Goal: Task Accomplishment & Management: Complete application form

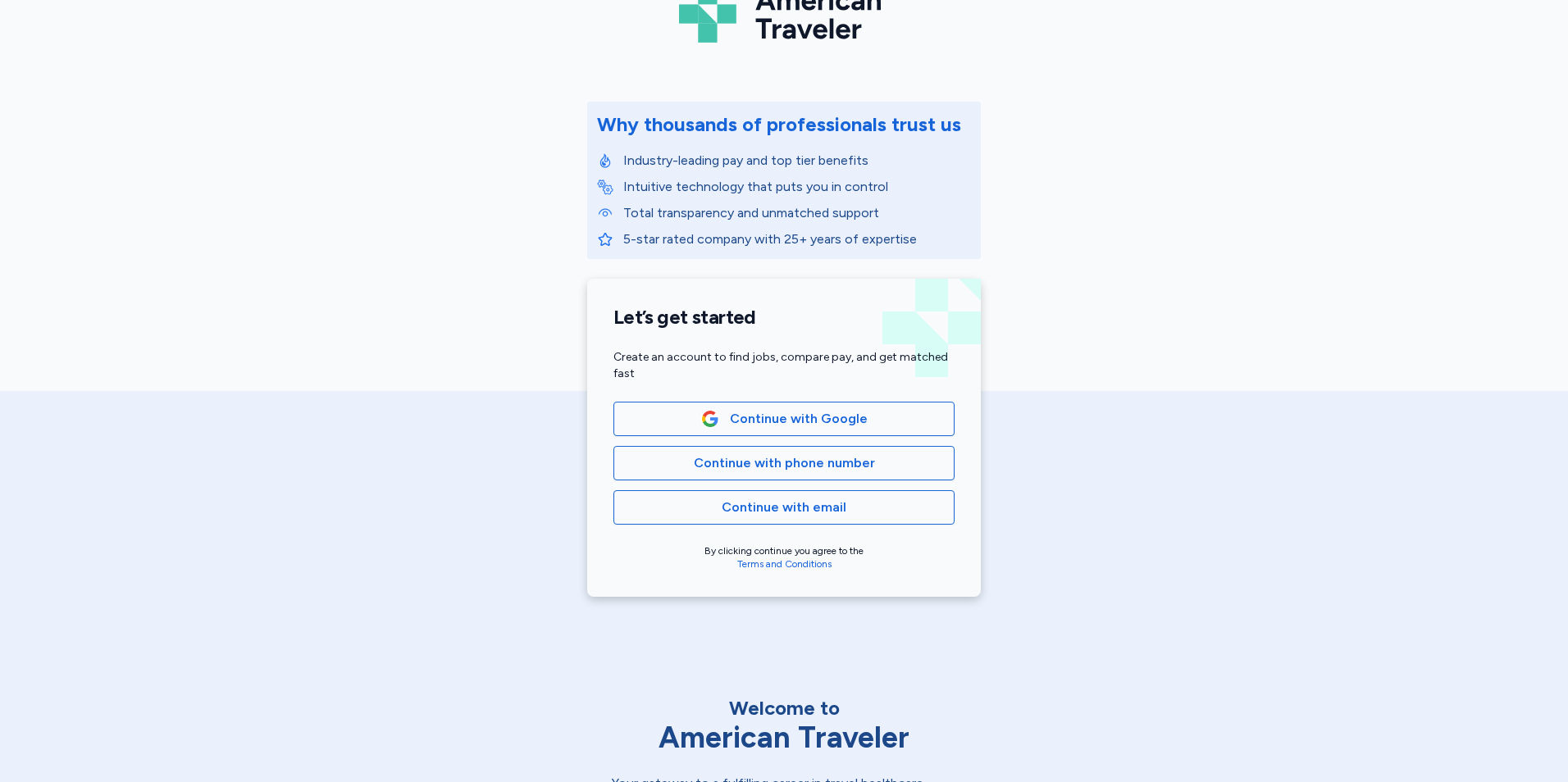
scroll to position [246, 0]
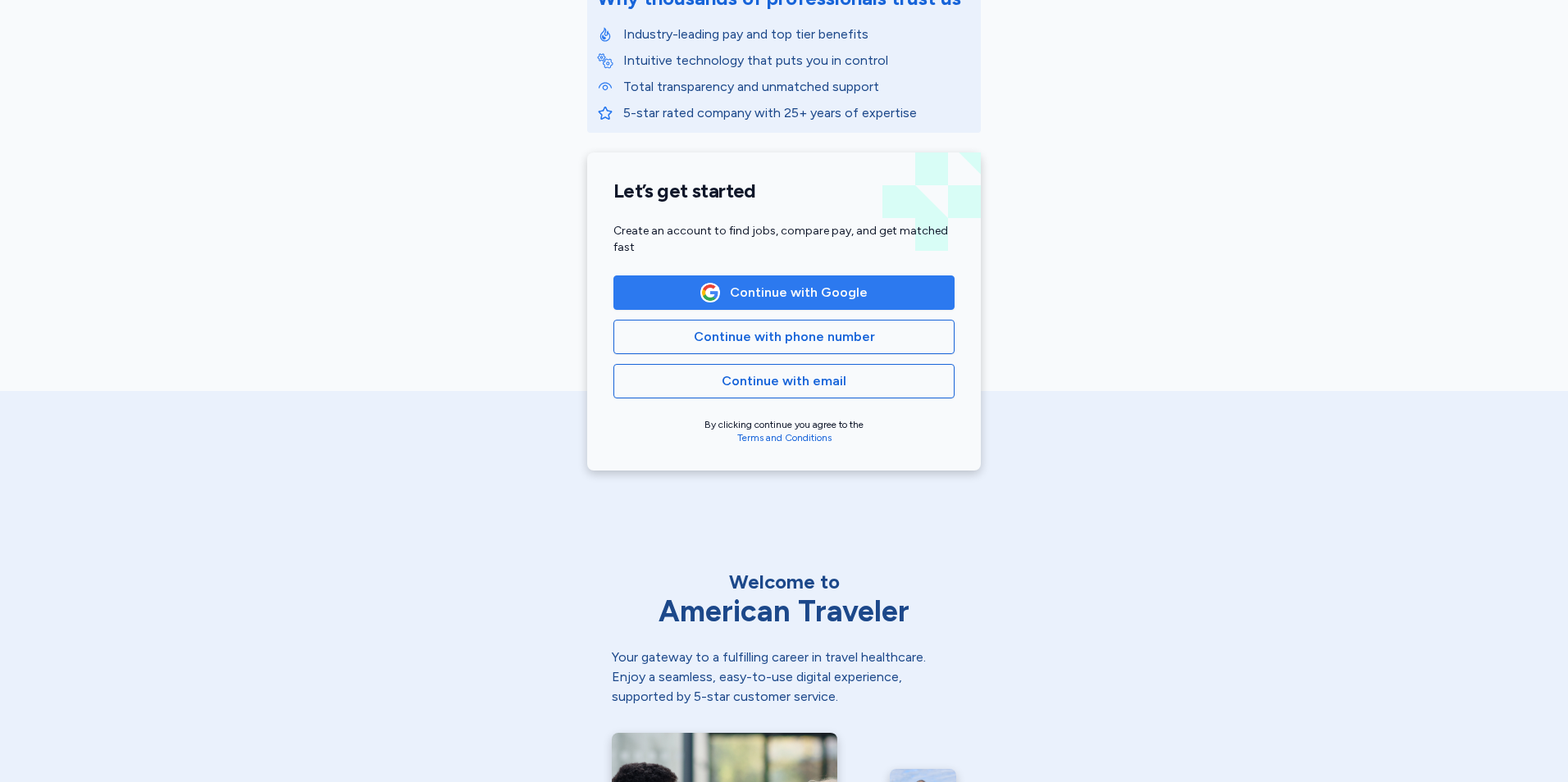
click at [790, 295] on span "Continue with Google" at bounding box center [798, 293] width 138 height 19
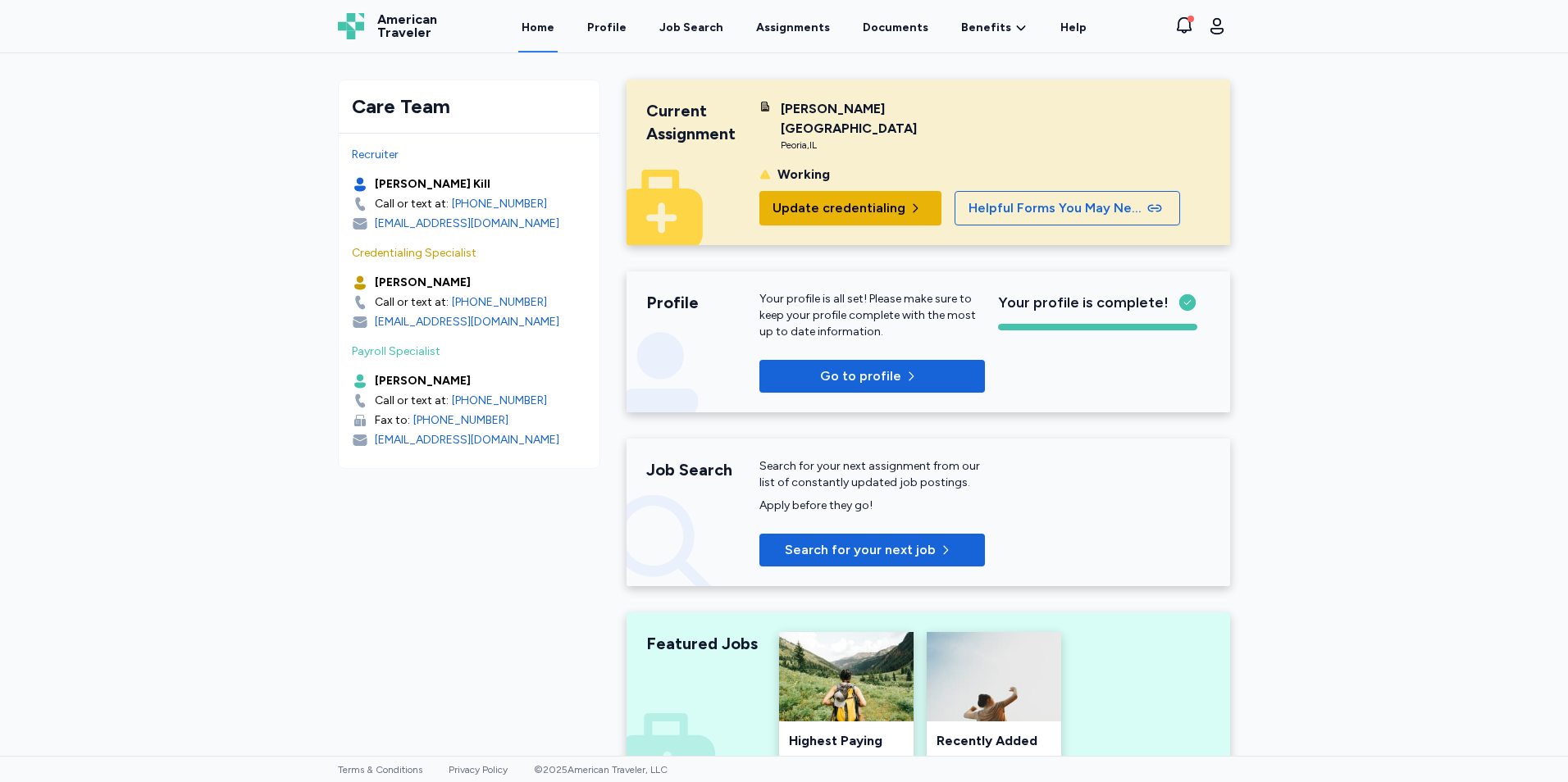
click at [860, 199] on span "Update credentialing" at bounding box center [838, 208] width 133 height 19
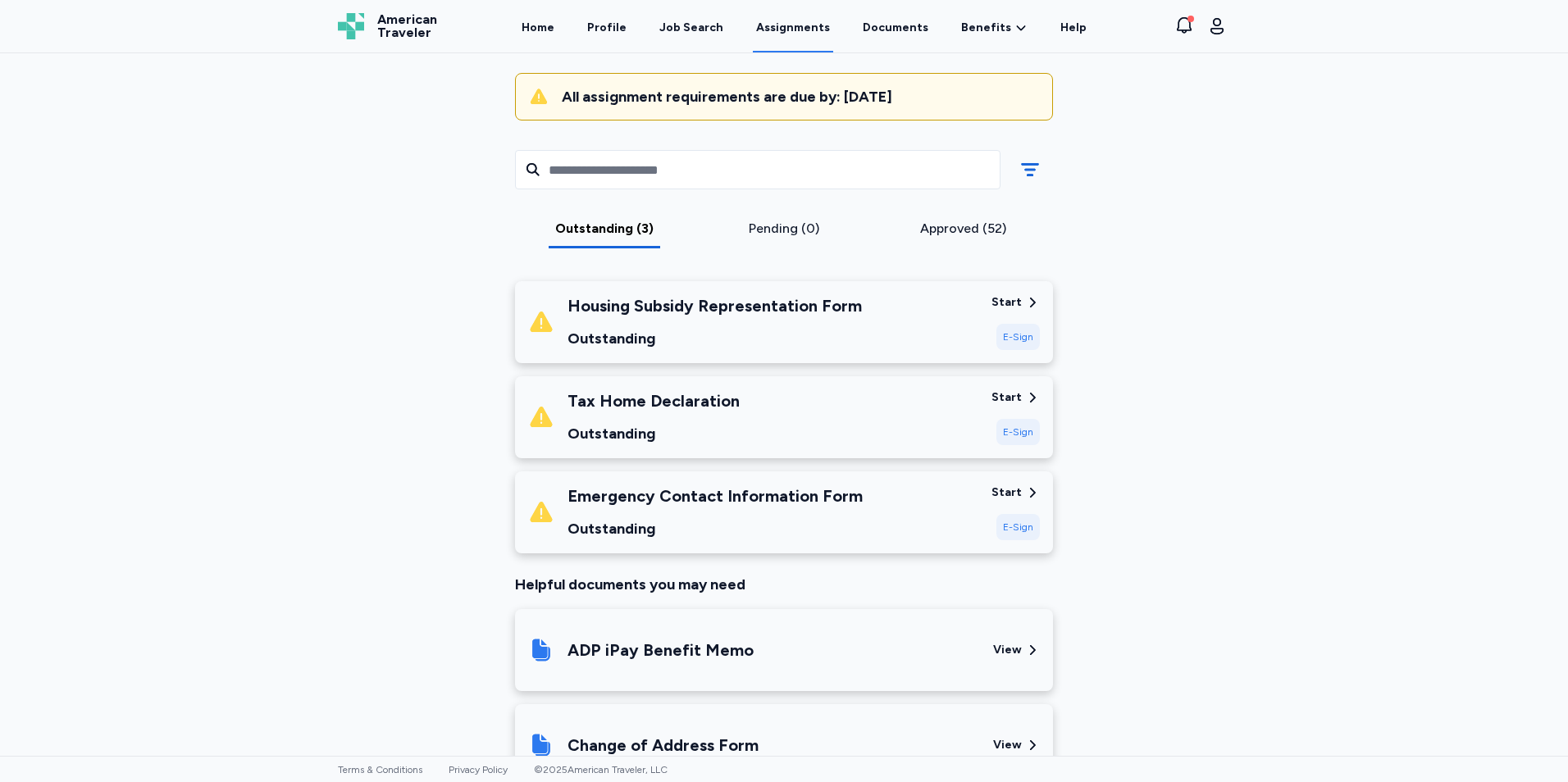
scroll to position [164, 0]
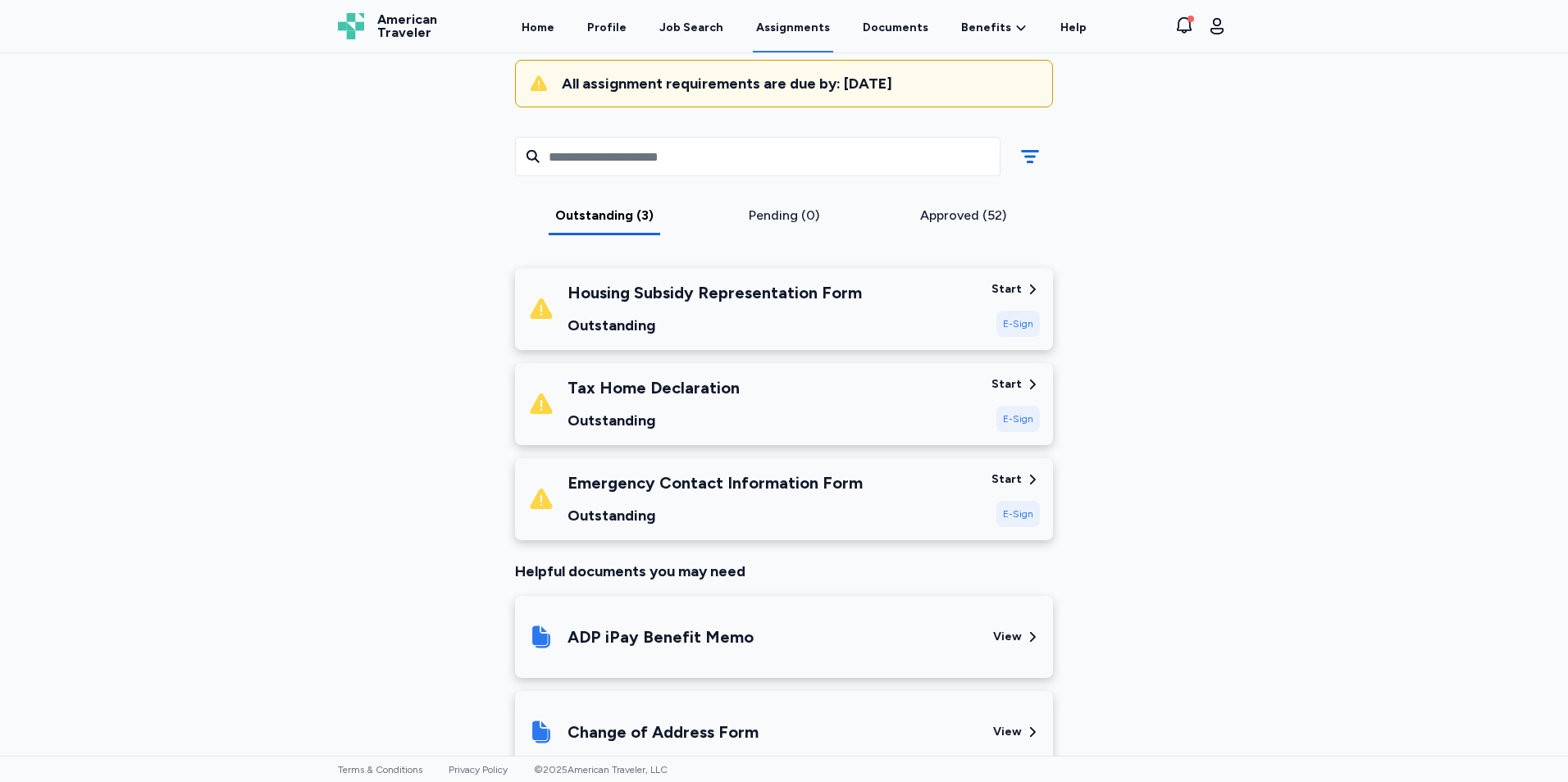
drag, startPoint x: 999, startPoint y: 293, endPoint x: 1000, endPoint y: 317, distance: 24.0
click at [1000, 317] on div "Start E-Sign" at bounding box center [1015, 308] width 48 height 55
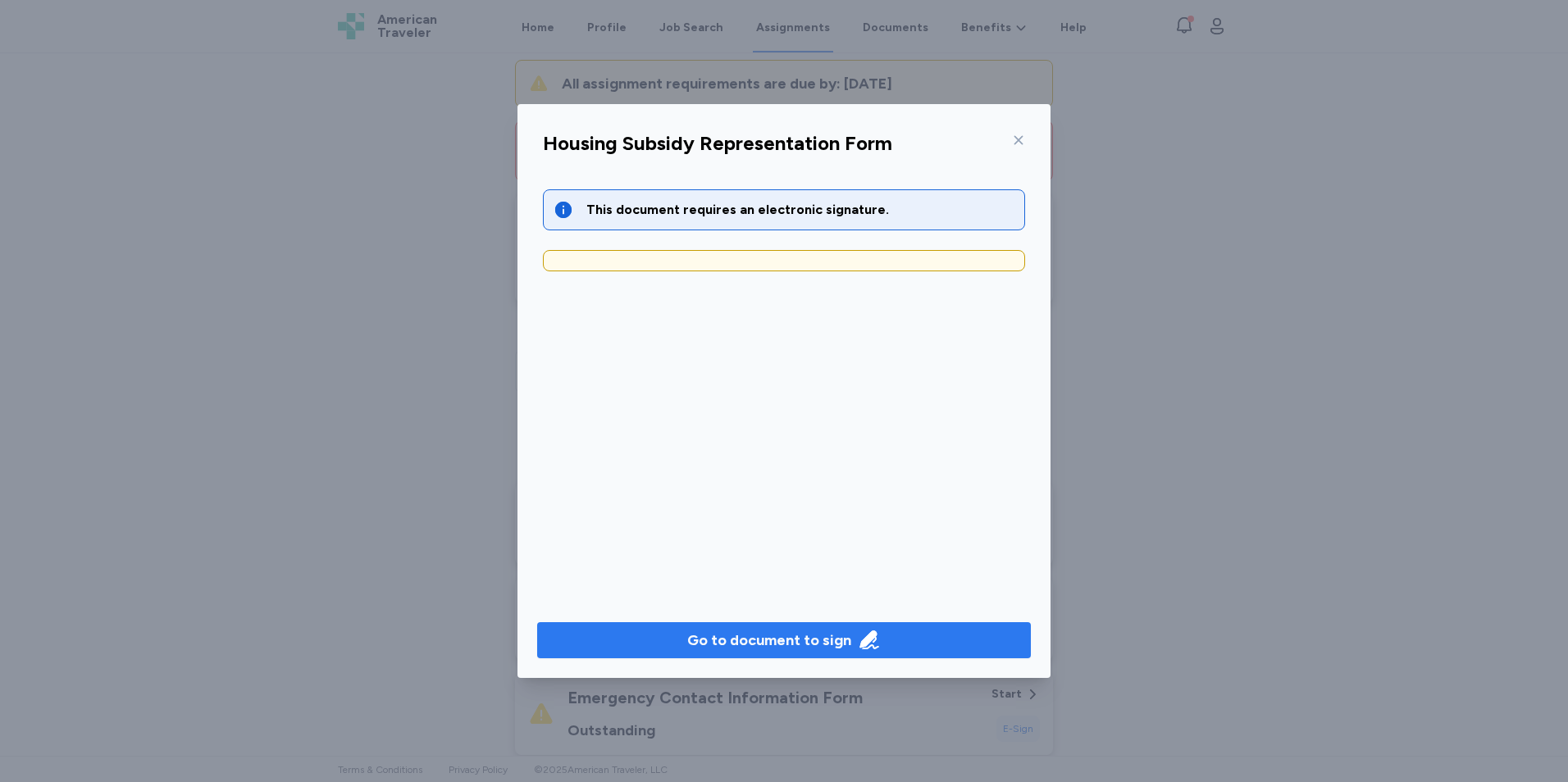
click at [776, 630] on div "Go to document to sign" at bounding box center [769, 641] width 164 height 23
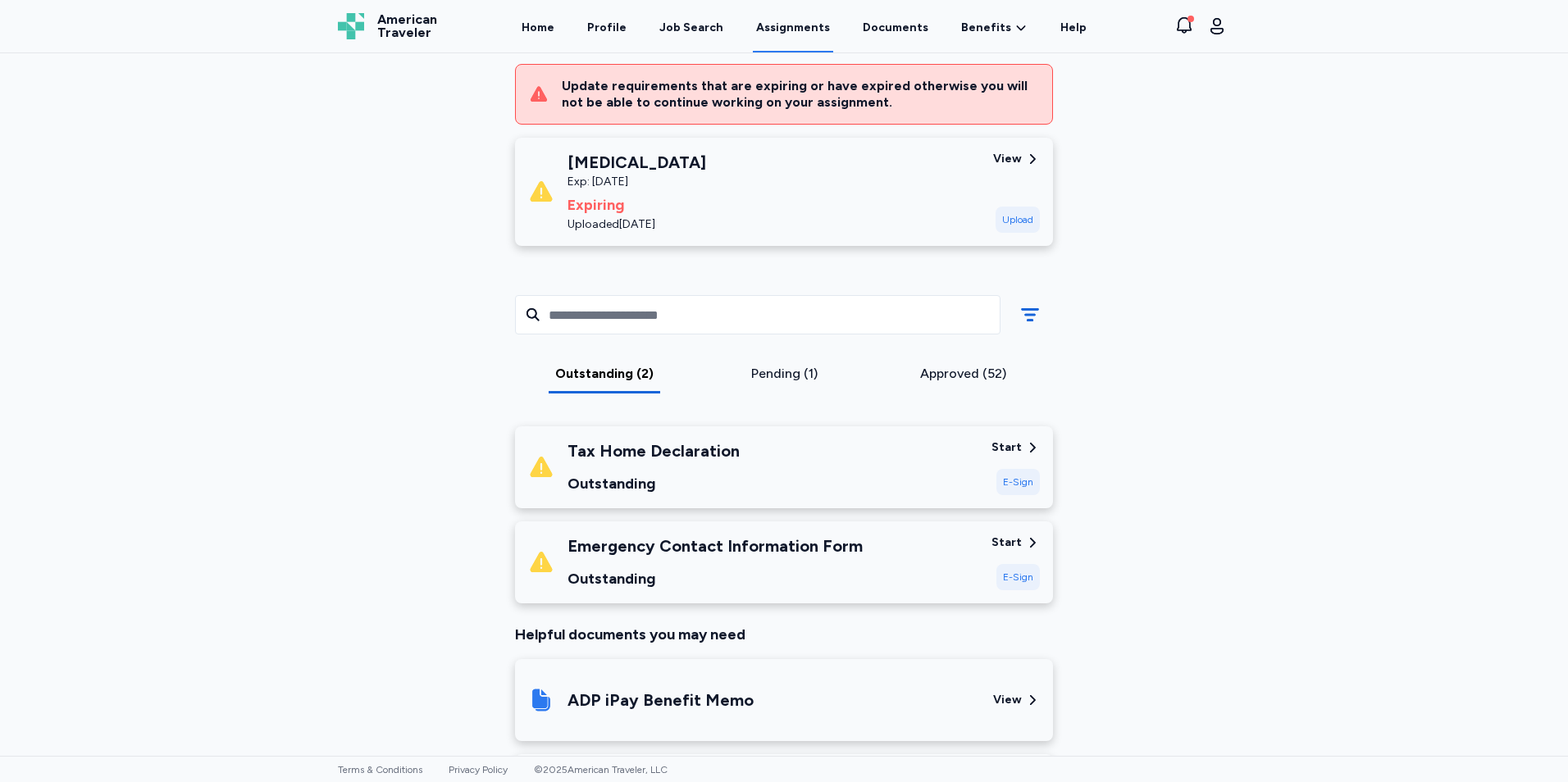
scroll to position [246, 0]
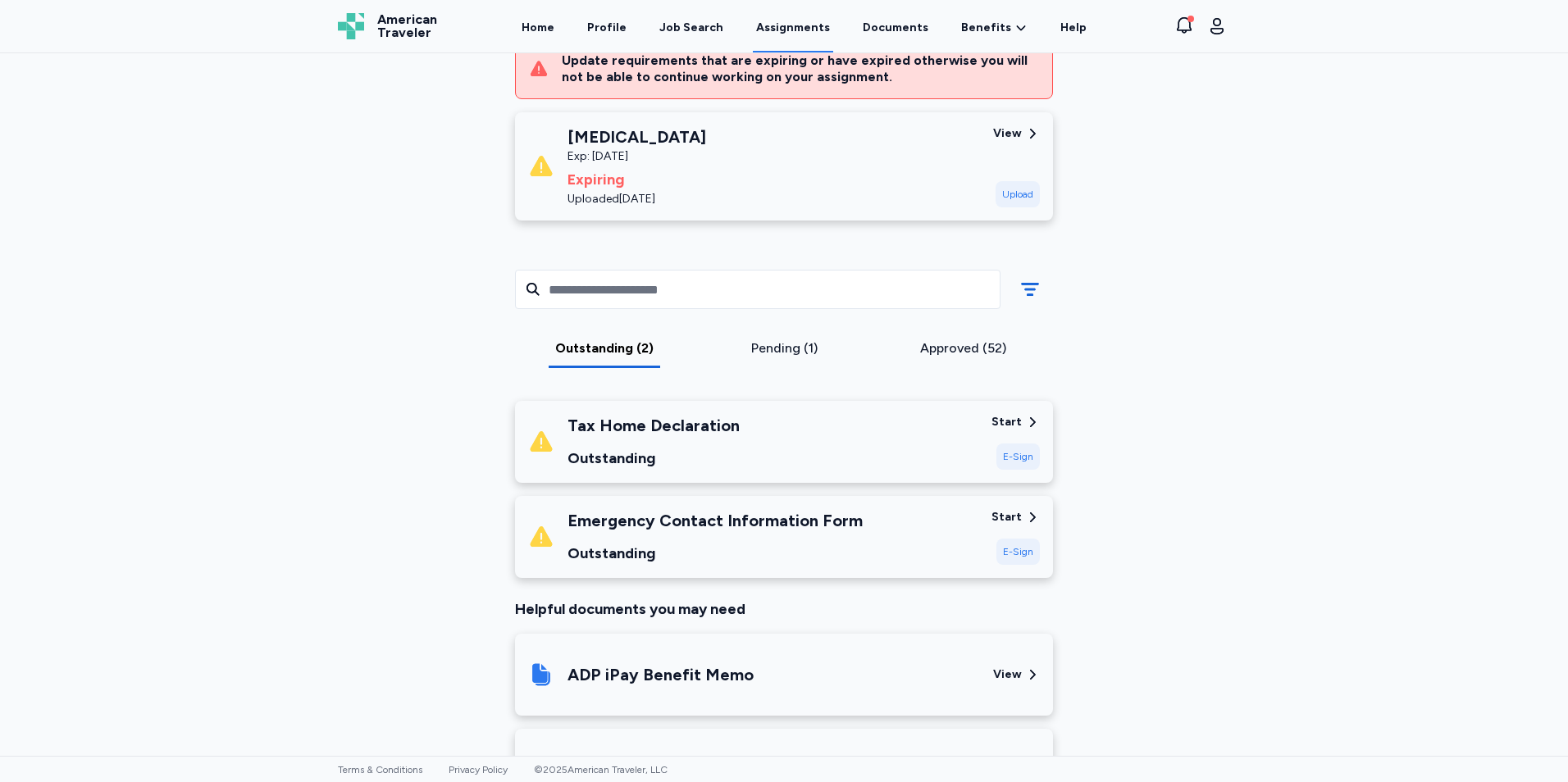
click at [670, 433] on div "Tax Home Declaration" at bounding box center [654, 425] width 172 height 23
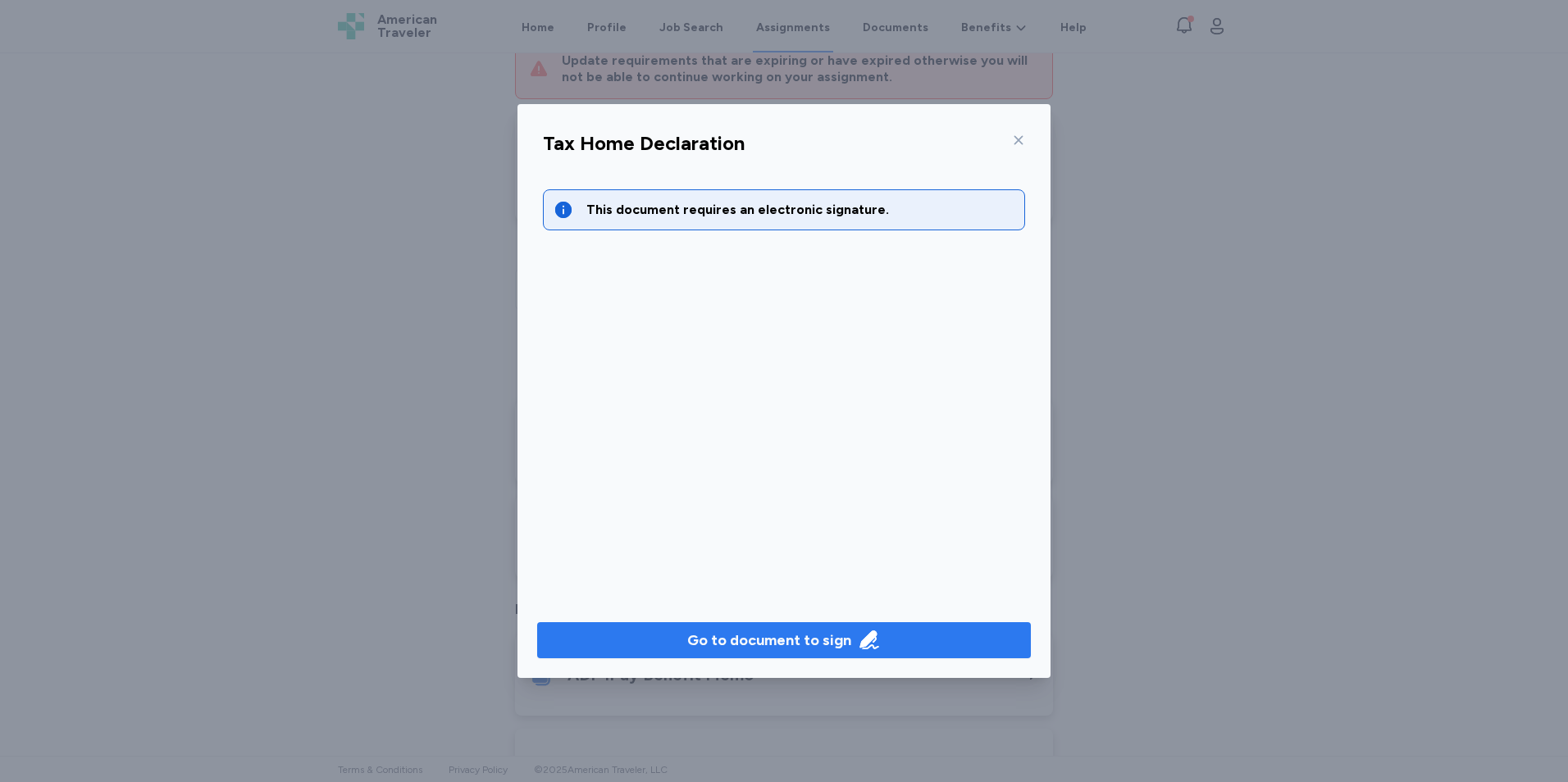
click at [777, 656] on button "Go to document to sign" at bounding box center [784, 640] width 494 height 36
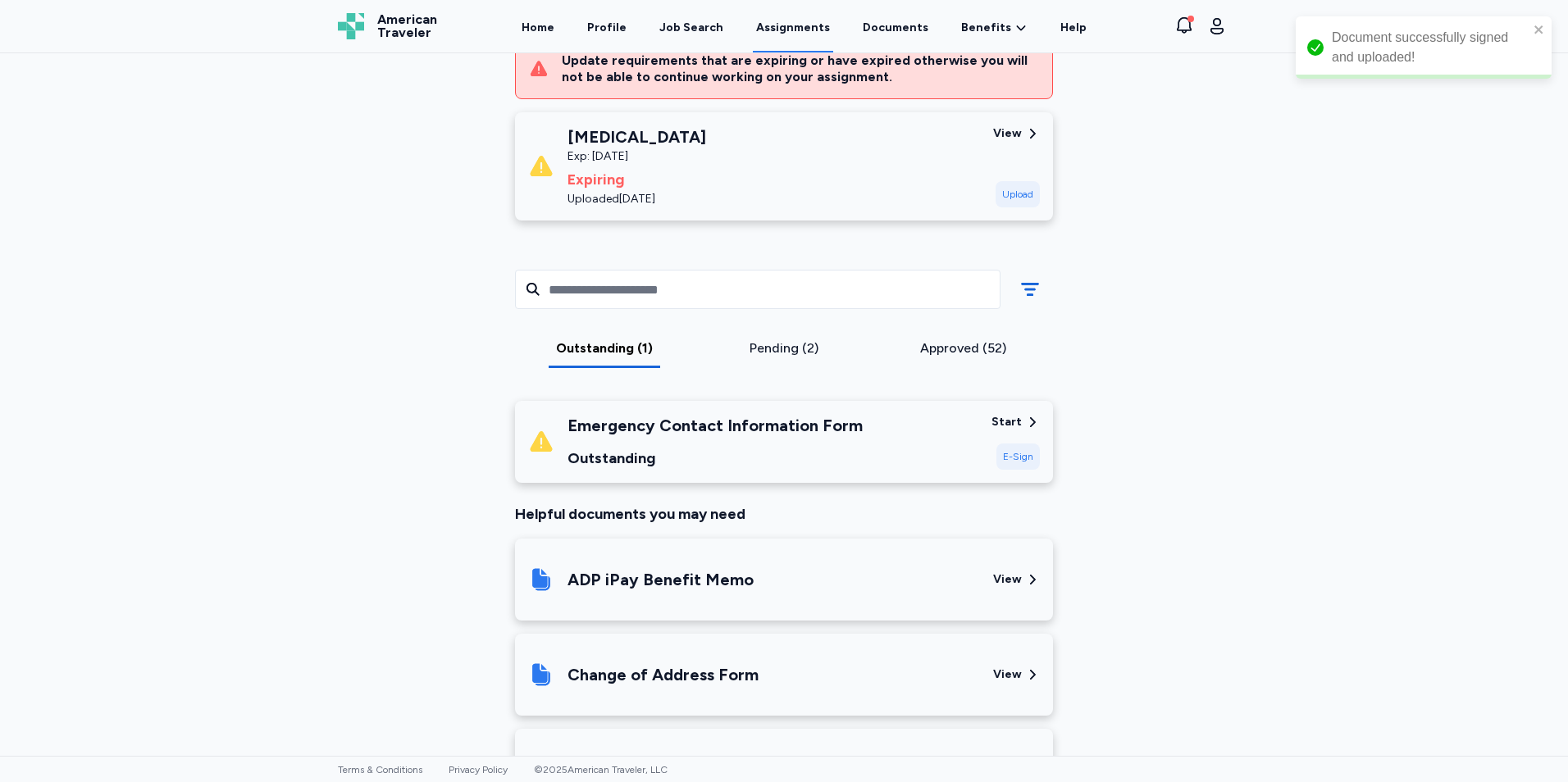
scroll to position [328, 0]
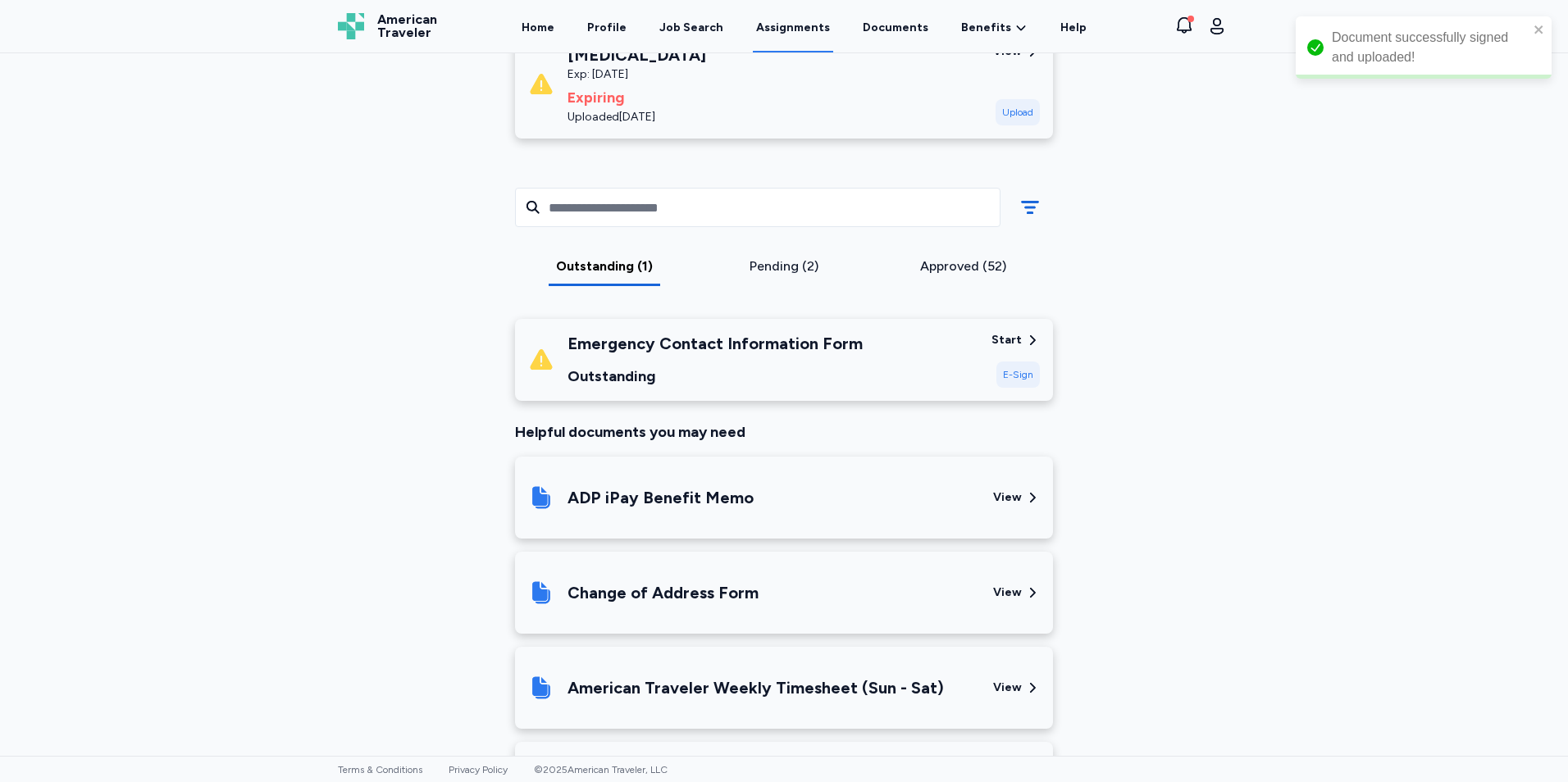
click at [726, 358] on div "Emergency Contact Information Form Outstanding" at bounding box center [715, 359] width 295 height 55
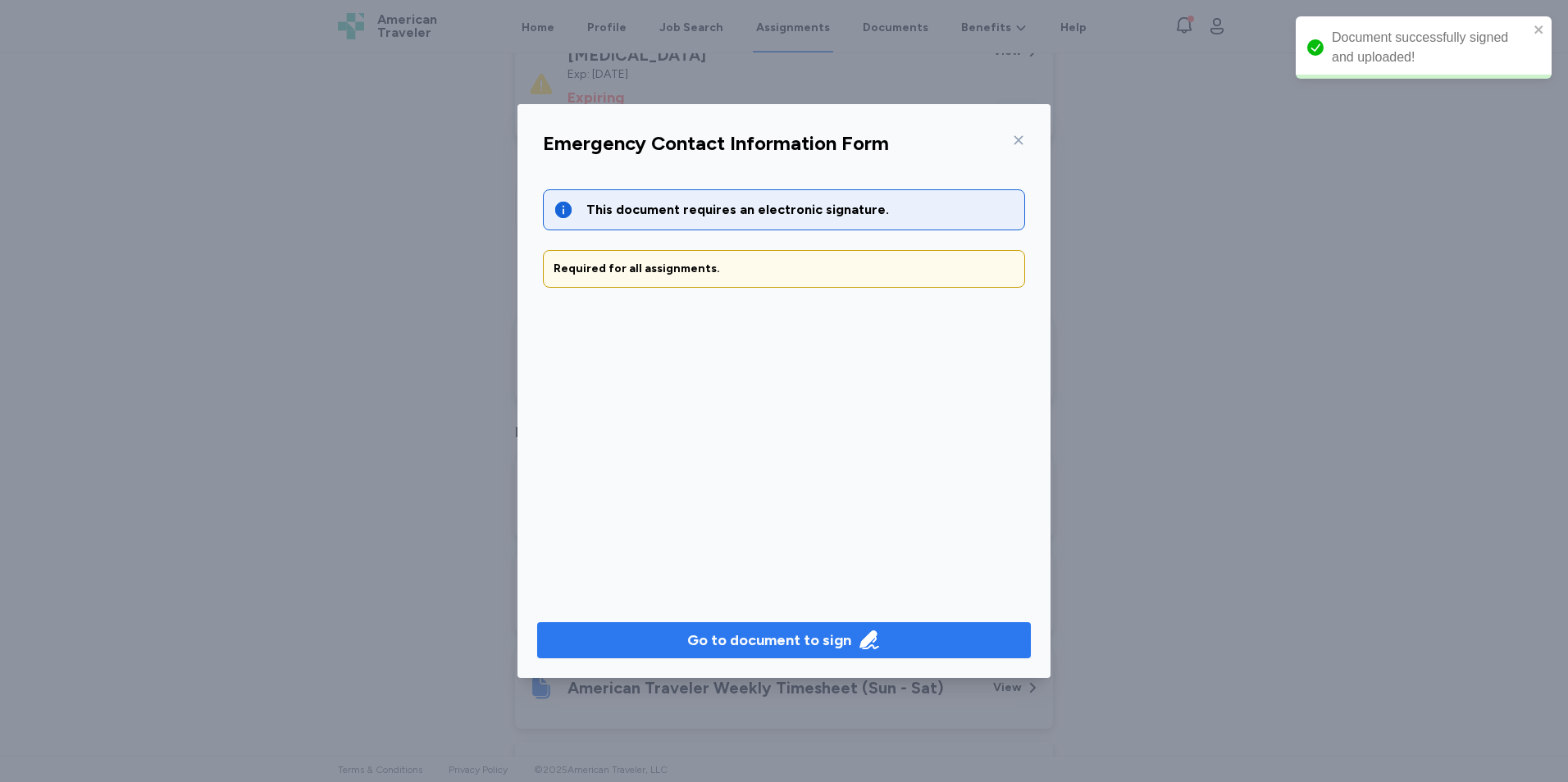
click at [743, 643] on div "Go to document to sign" at bounding box center [769, 641] width 164 height 23
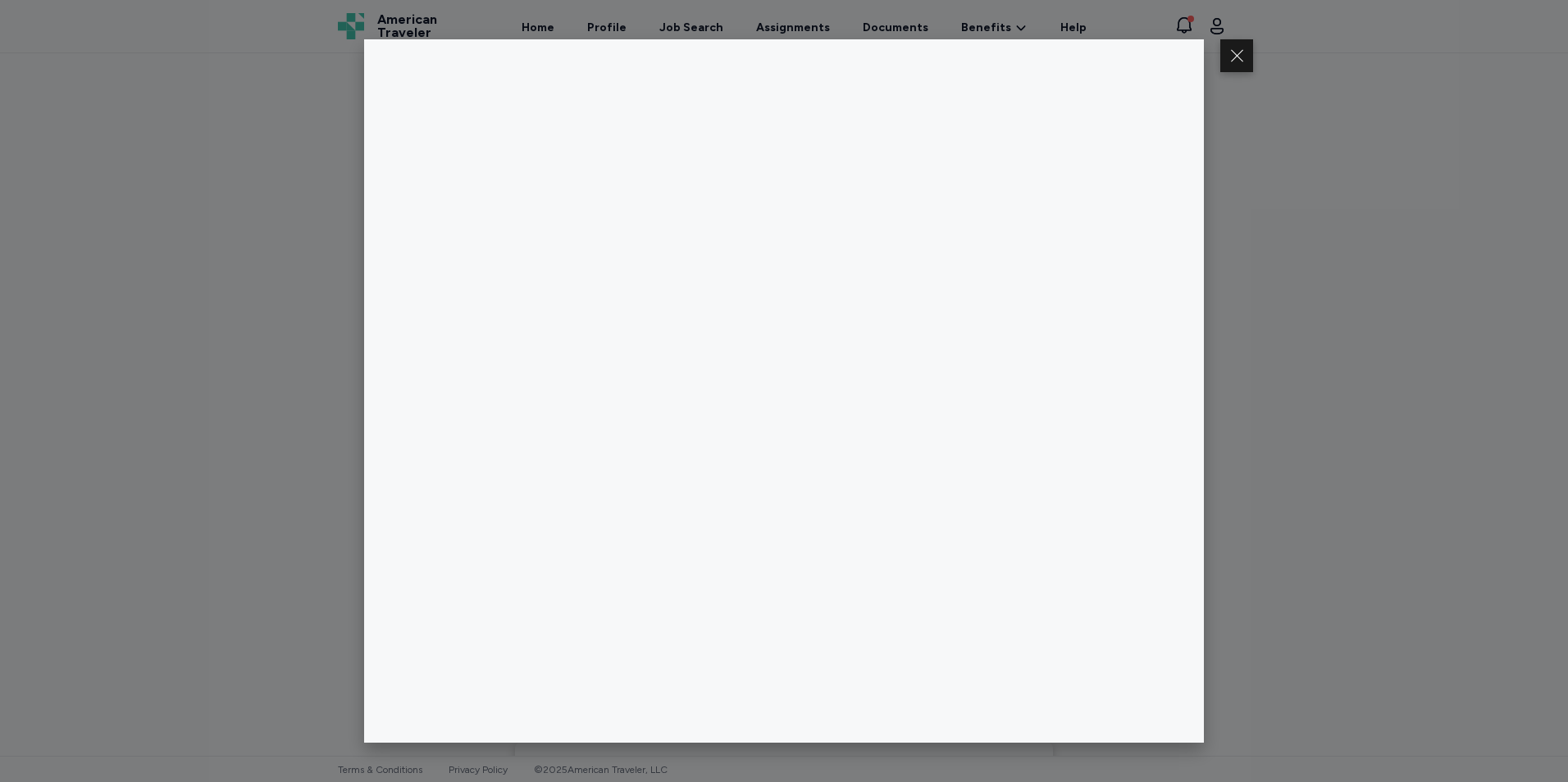
click at [1237, 468] on div at bounding box center [784, 391] width 1568 height 782
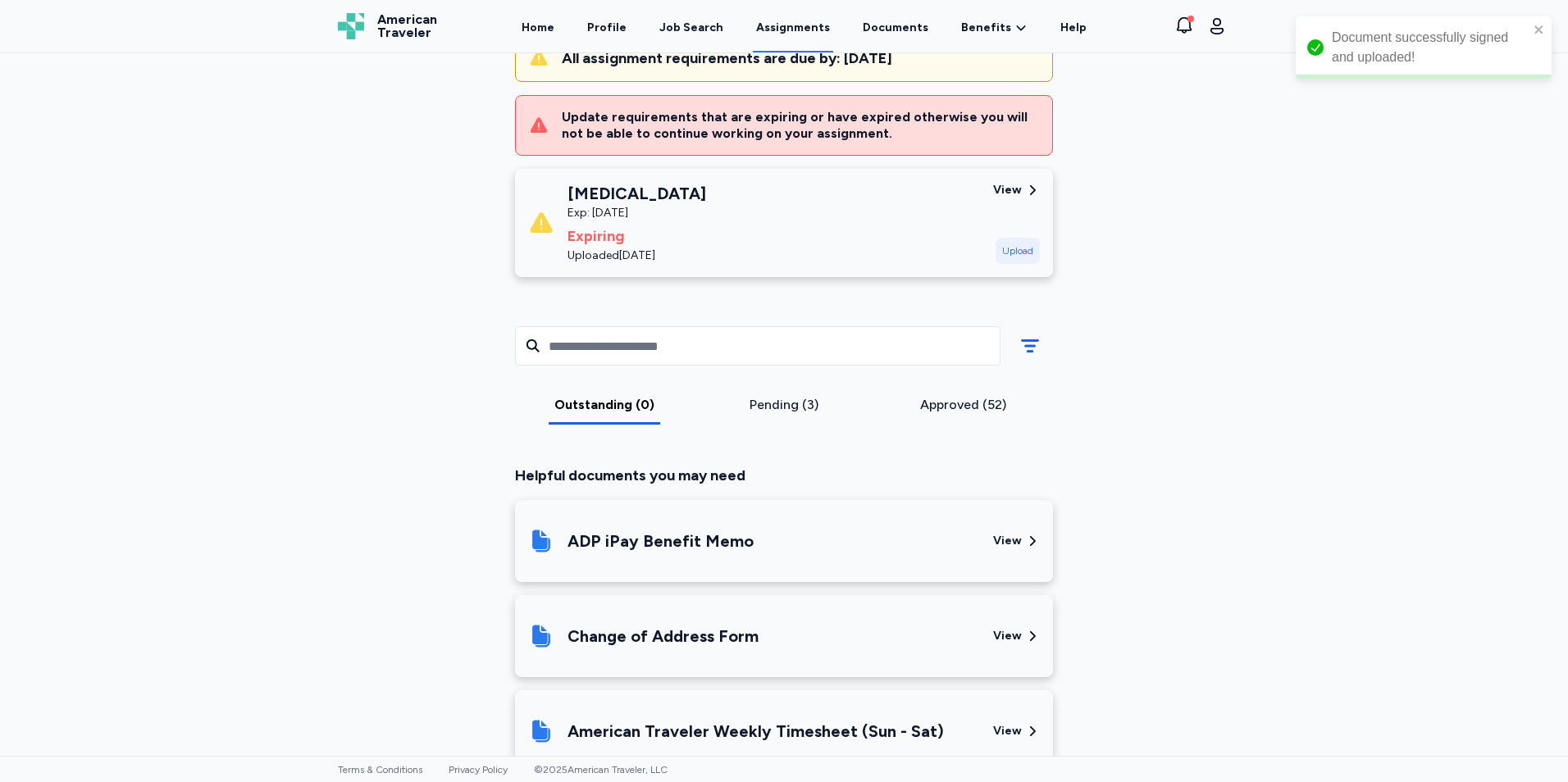
scroll to position [0, 0]
